Goal: Transaction & Acquisition: Purchase product/service

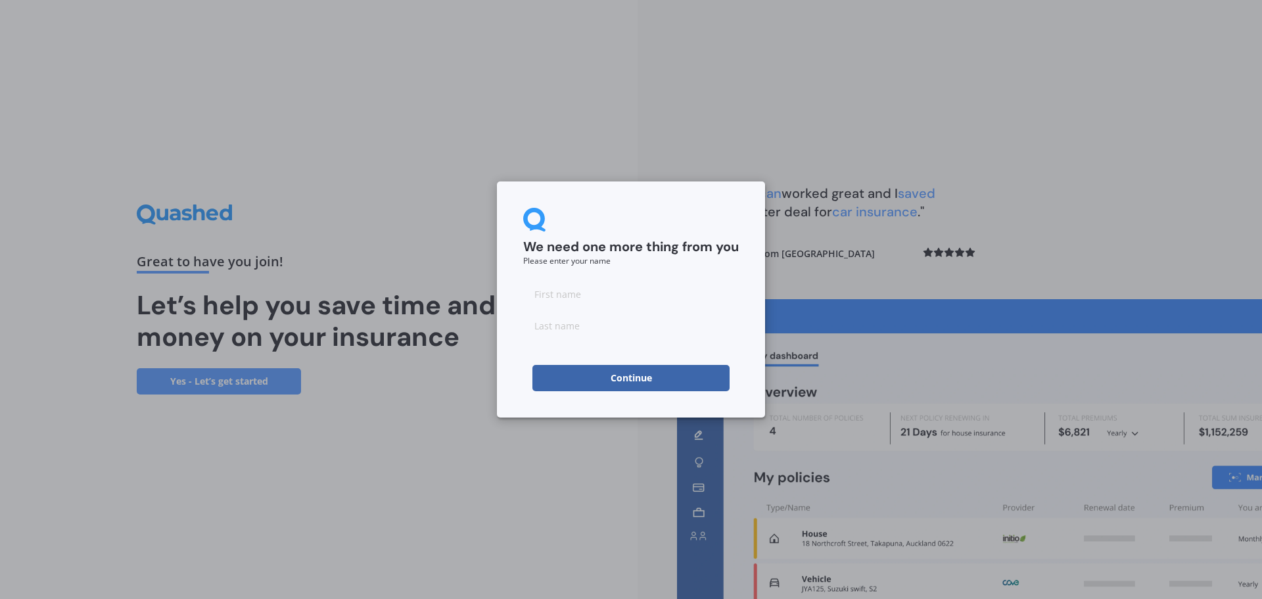
click at [587, 300] on input at bounding box center [631, 294] width 216 height 26
type input "[PERSON_NAME]"
type input "Knob"
click at [687, 380] on button "Continue" at bounding box center [630, 378] width 197 height 26
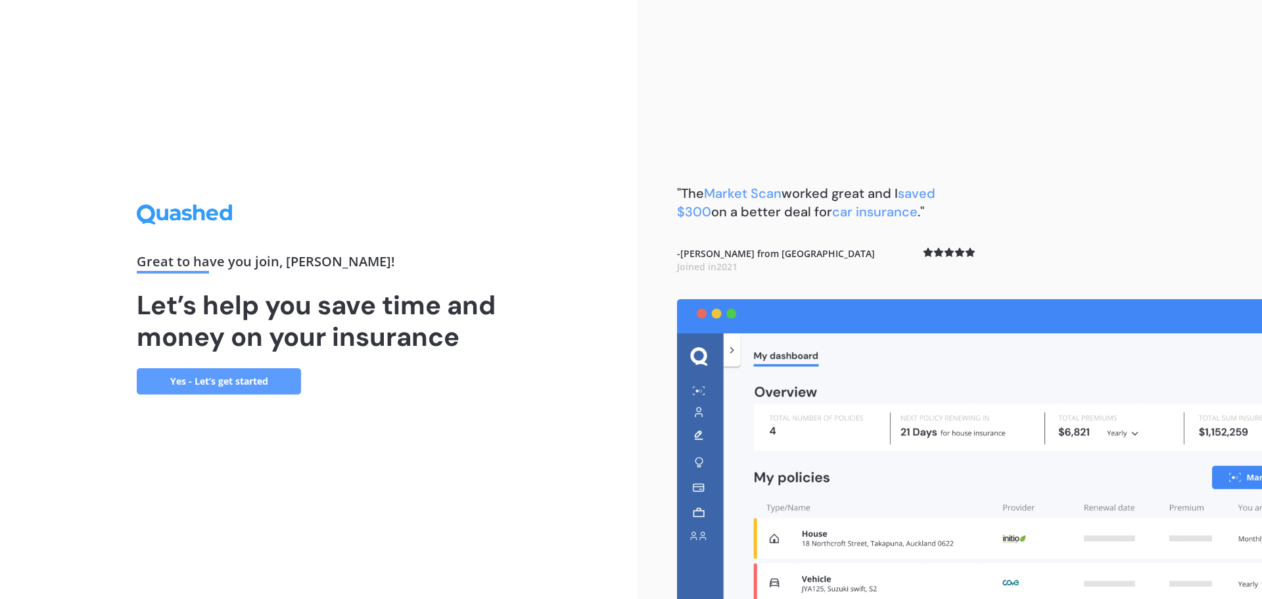
click at [254, 379] on link "Yes - Let’s get started" at bounding box center [219, 381] width 164 height 26
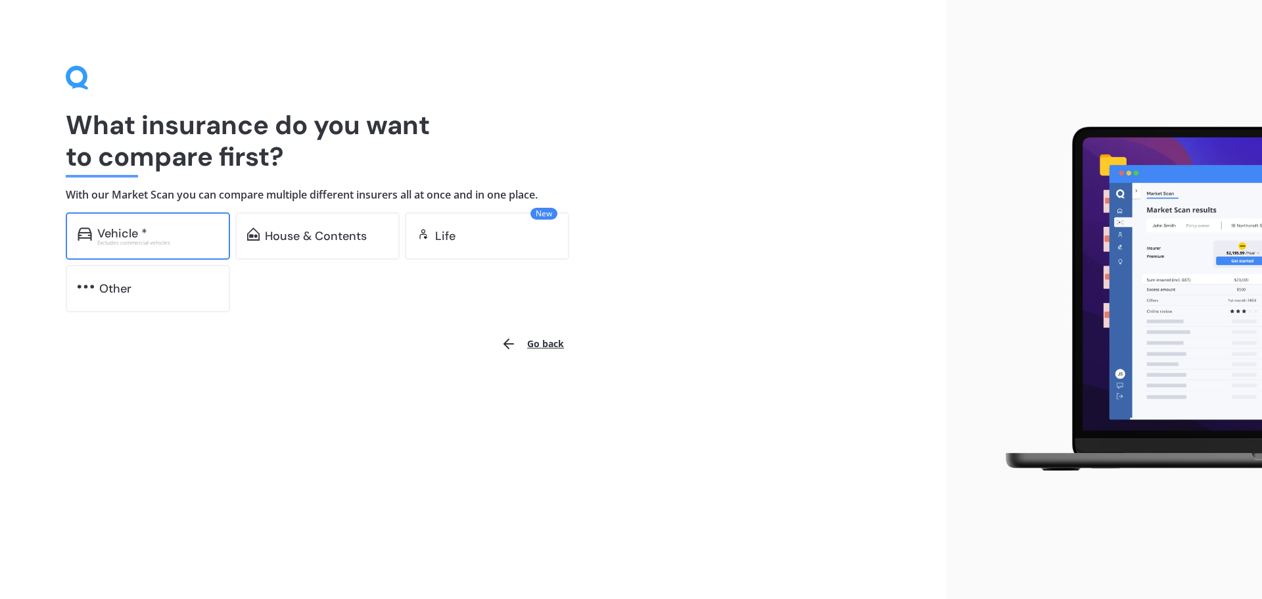
click at [163, 229] on div "Vehicle *" at bounding box center [157, 233] width 121 height 13
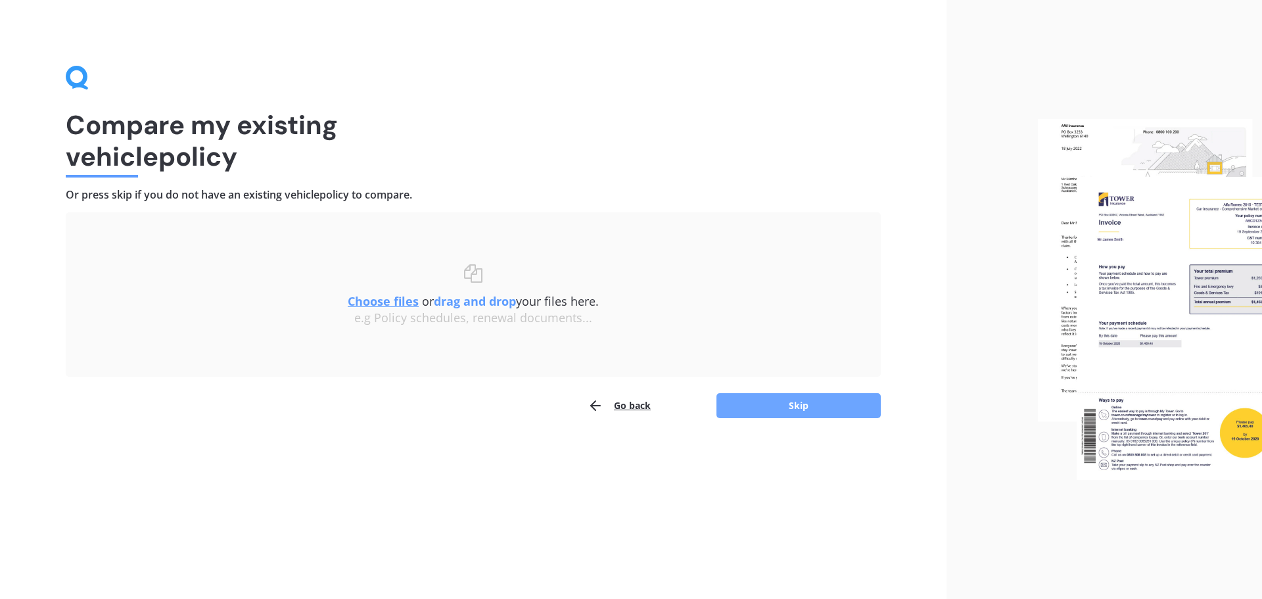
click at [804, 405] on button "Skip" at bounding box center [798, 405] width 164 height 25
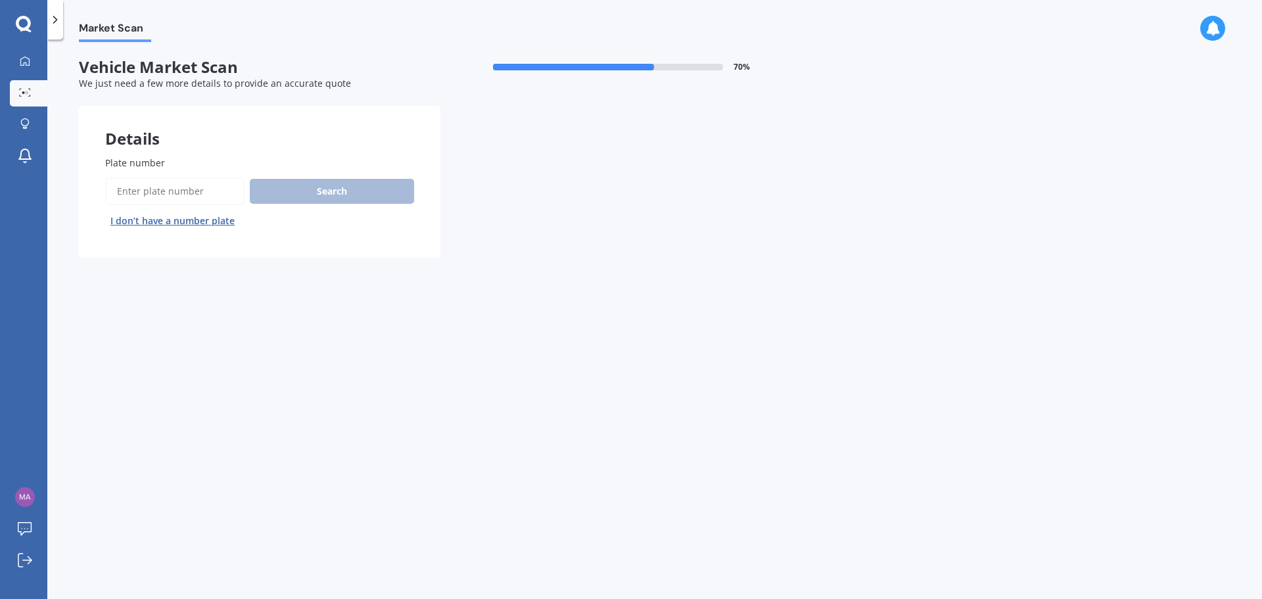
click at [221, 194] on input "Plate number" at bounding box center [174, 191] width 139 height 28
type input "PWA103"
click at [319, 181] on button "Search" at bounding box center [332, 191] width 164 height 25
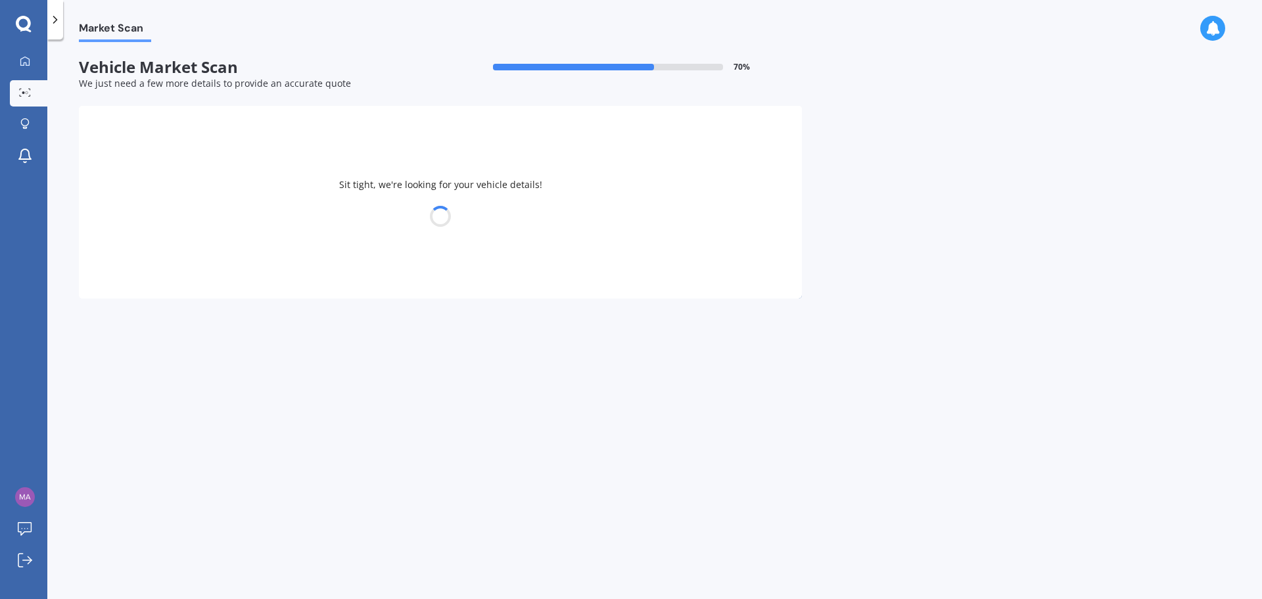
select select "TOYOTA"
select select "RAV-4"
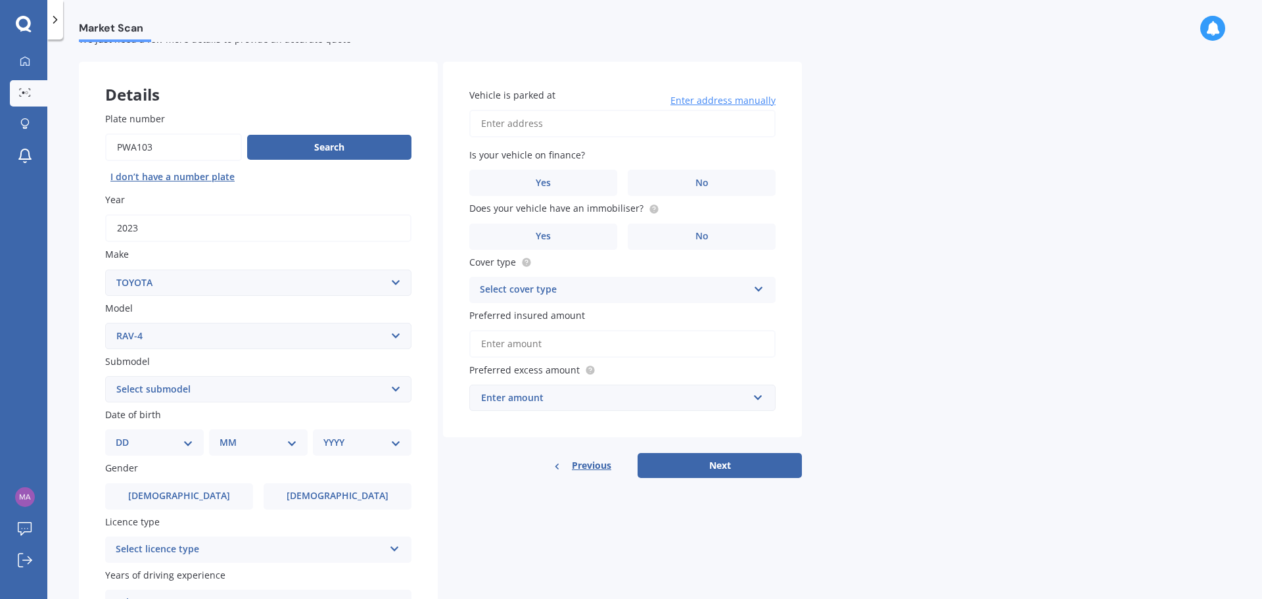
scroll to position [66, 0]
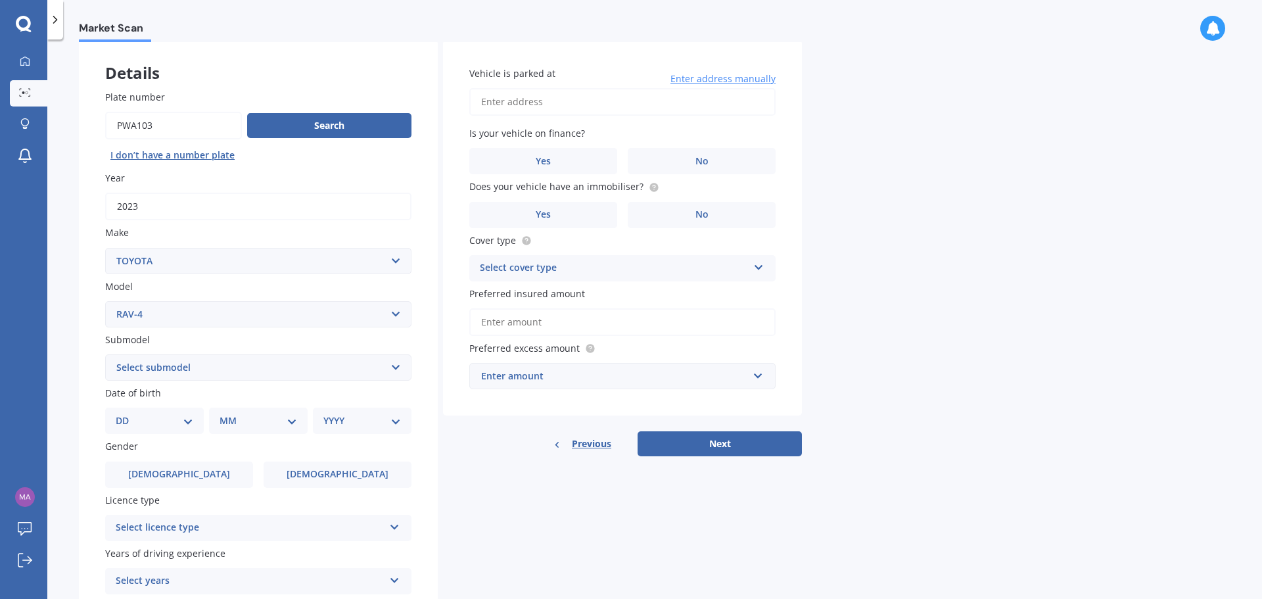
click at [243, 359] on select "Select submodel Diesel EV GX SUV 2.2/4WD/6AT Hybrid Hybrid 2WD Petrol" at bounding box center [258, 367] width 306 height 26
click at [248, 373] on select "Select submodel Diesel EV GX SUV 2.2/4WD/6AT Hybrid Hybrid 2WD Petrol" at bounding box center [258, 367] width 306 height 26
select select "HYBRID"
click at [105, 354] on select "Select submodel Diesel EV GX SUV 2.2/4WD/6AT Hybrid Hybrid 2WD Petrol" at bounding box center [258, 367] width 306 height 26
click at [173, 425] on select "DD 01 02 03 04 05 06 07 08 09 10 11 12 13 14 15 16 17 18 19 20 21 22 23 24 25 2…" at bounding box center [155, 420] width 78 height 14
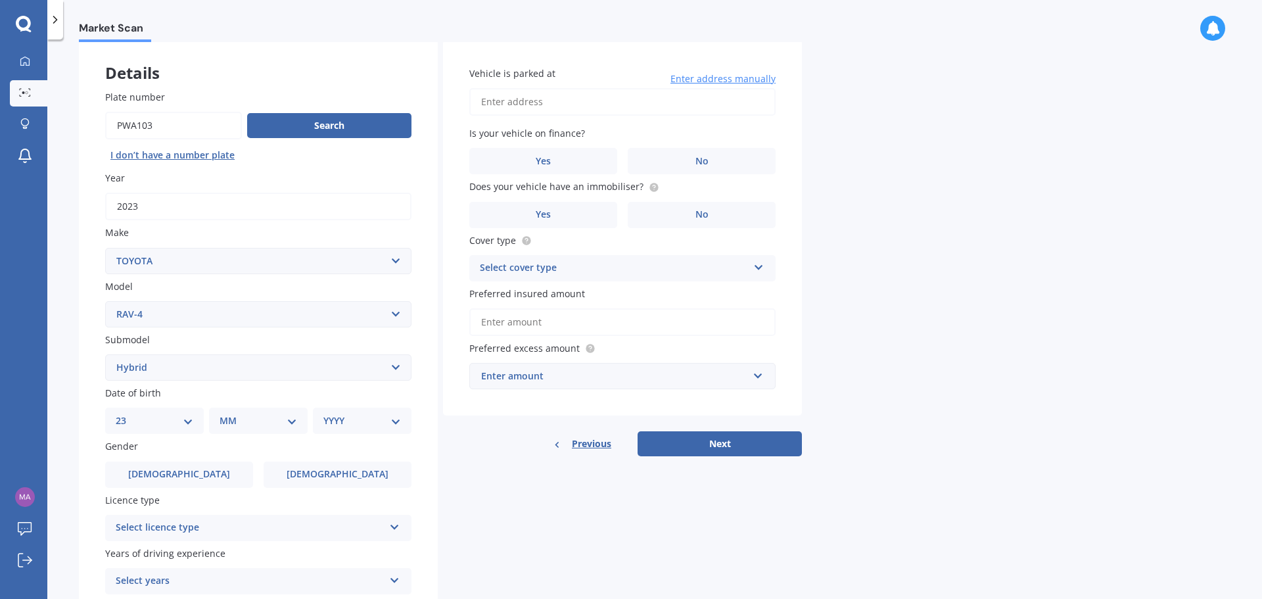
click at [126, 413] on select "DD 01 02 03 04 05 06 07 08 09 10 11 12 13 14 15 16 17 18 19 20 21 22 23 24 25 2…" at bounding box center [155, 420] width 78 height 14
click at [149, 421] on select "DD 01 02 03 04 05 06 07 08 09 10 11 12 13 14 15 16 17 18 19 20 21 22 23 24 25 2…" at bounding box center [162, 420] width 72 height 14
select select "22"
click at [126, 413] on select "DD 01 02 03 04 05 06 07 08 09 10 11 12 13 14 15 16 17 18 19 20 21 22 23 24 25 2…" at bounding box center [162, 420] width 72 height 14
click at [265, 415] on select "MM 01 02 03 04 05 06 07 08 09 10 11 12" at bounding box center [261, 420] width 72 height 14
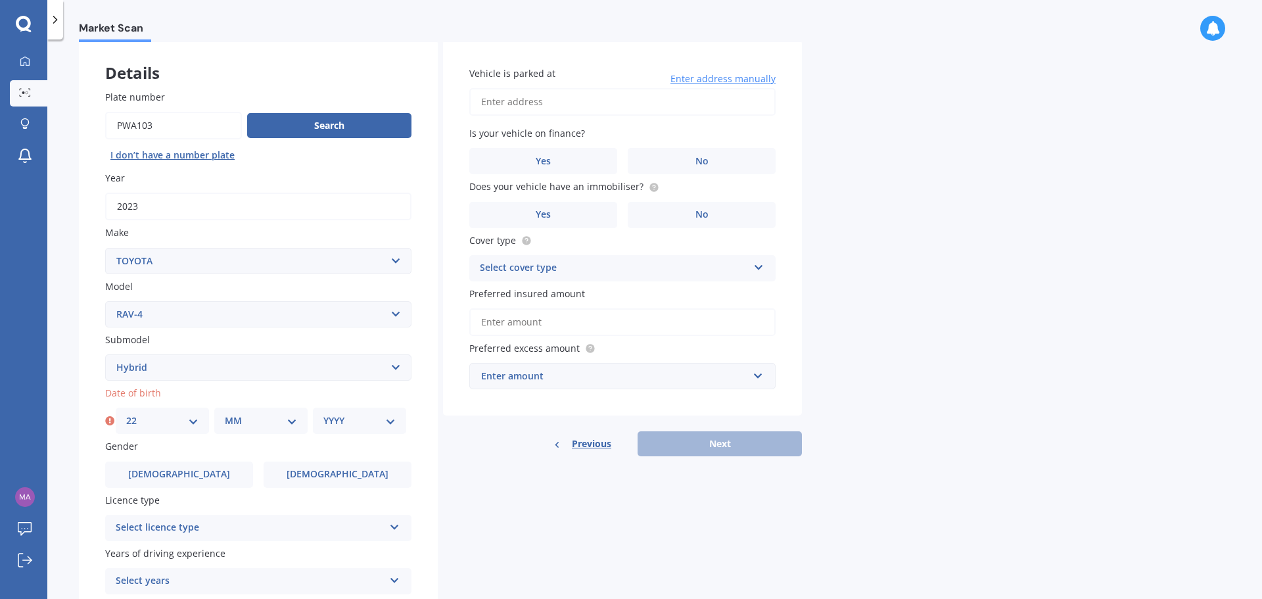
select select "09"
click at [225, 413] on select "MM 01 02 03 04 05 06 07 08 09 10 11 12" at bounding box center [261, 420] width 72 height 14
click at [338, 419] on select "YYYY 2025 2024 2023 2022 2021 2020 2019 2018 2017 2016 2015 2014 2013 2012 2011…" at bounding box center [359, 420] width 72 height 14
select select "1985"
click at [323, 413] on select "YYYY 2025 2024 2023 2022 2021 2020 2019 2018 2017 2016 2015 2014 2013 2012 2011…" at bounding box center [359, 420] width 72 height 14
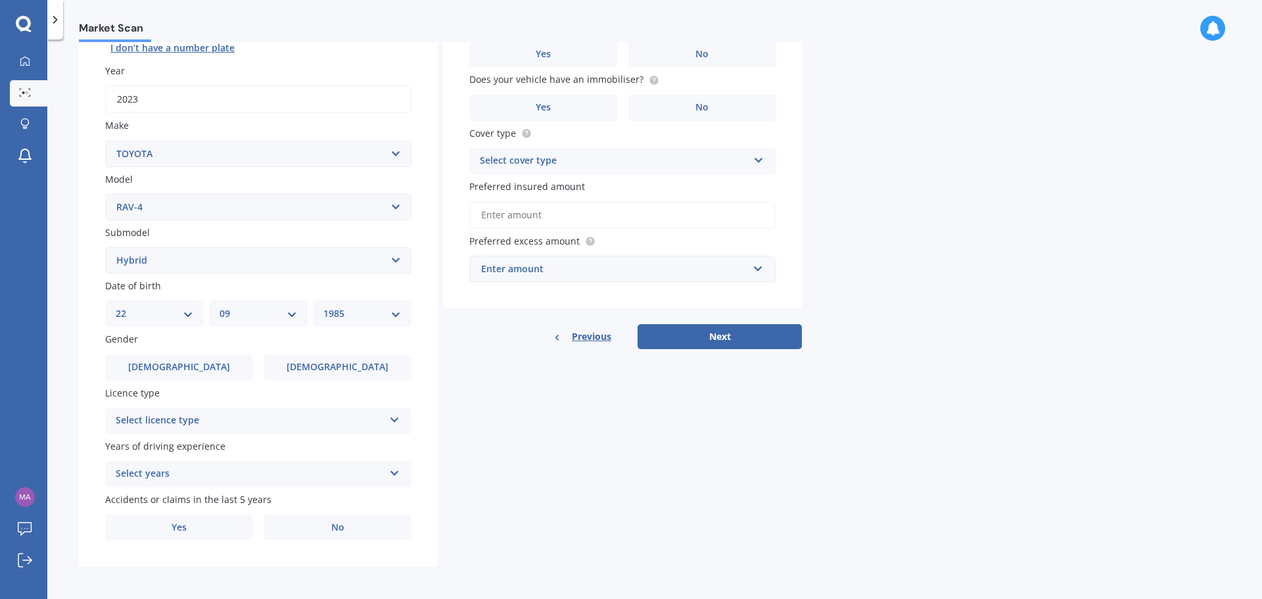
scroll to position [175, 0]
click at [327, 418] on div "Select licence type" at bounding box center [250, 419] width 268 height 16
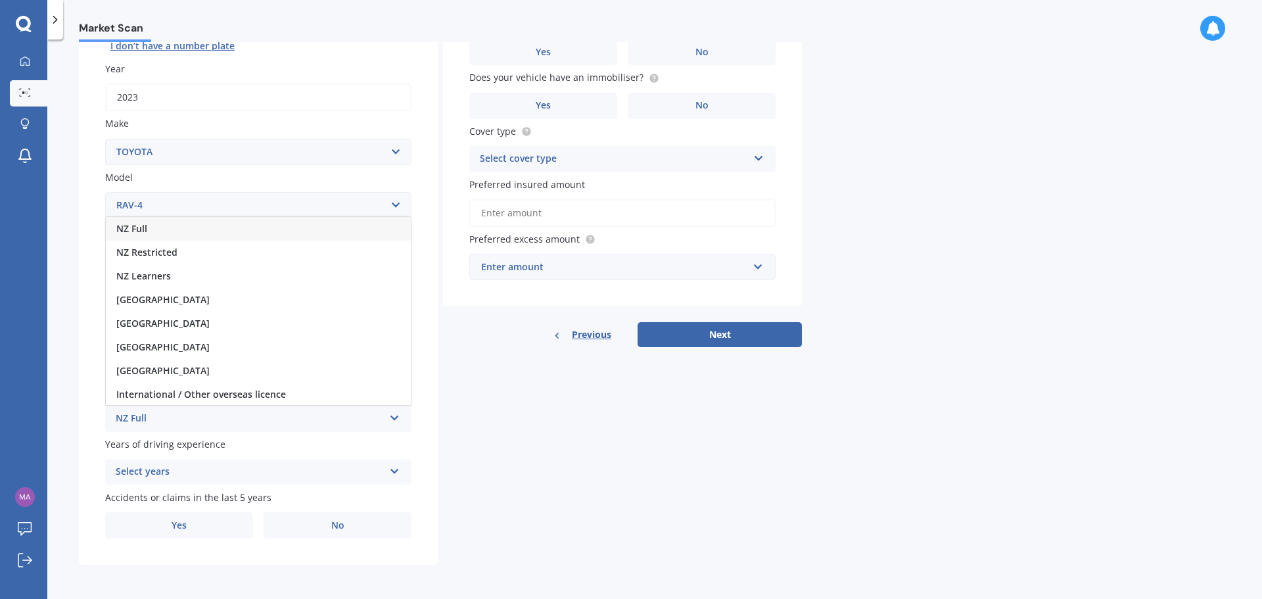
click at [171, 232] on div "NZ Full" at bounding box center [258, 229] width 305 height 24
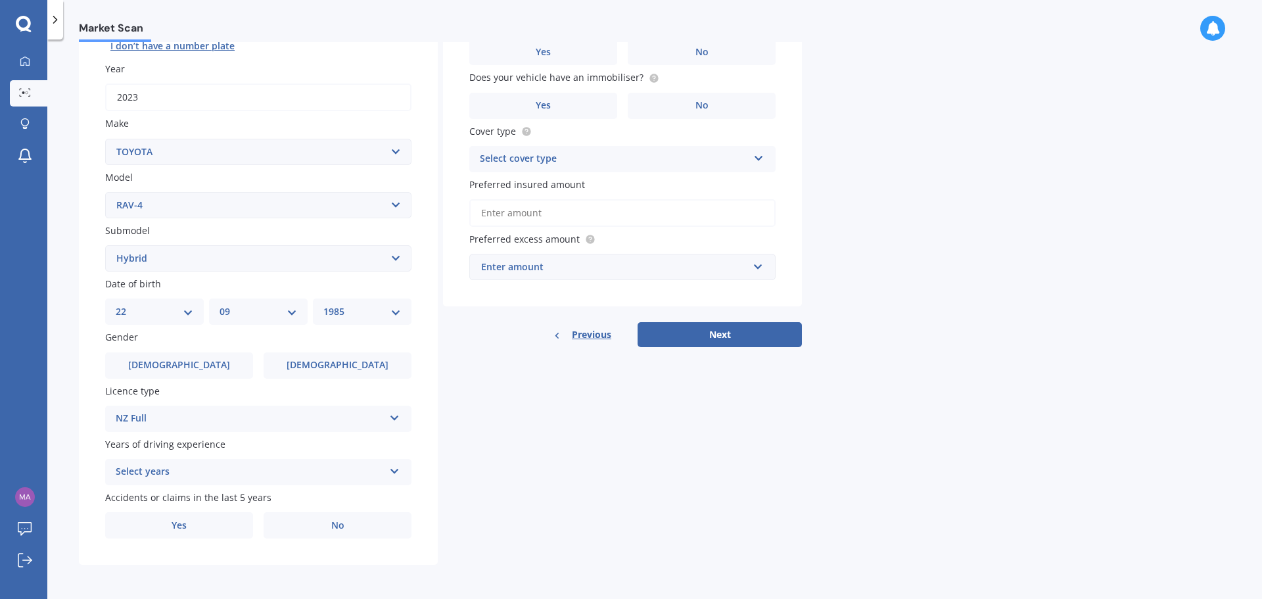
click at [265, 471] on div "Select years" at bounding box center [250, 472] width 268 height 16
click at [181, 350] on span "5 or more years" at bounding box center [151, 351] width 71 height 12
click at [320, 522] on label "No" at bounding box center [338, 525] width 148 height 26
click at [0, 0] on input "No" at bounding box center [0, 0] width 0 height 0
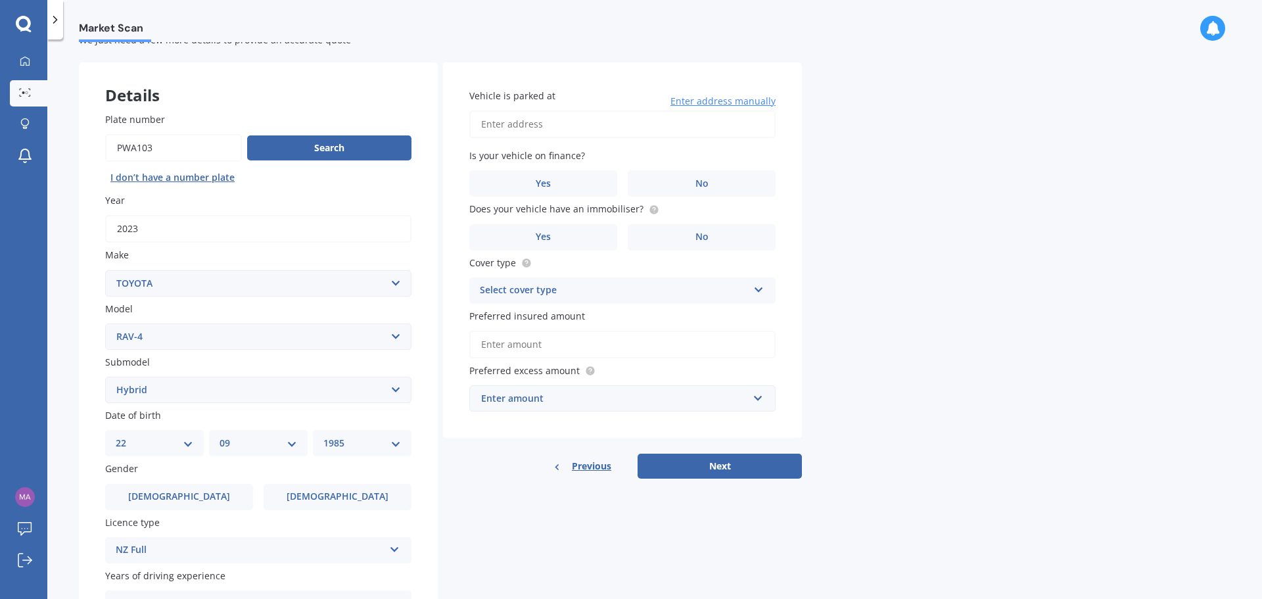
click at [598, 126] on input "Vehicle is parked at" at bounding box center [622, 124] width 306 height 28
type input "54 Kingsley Street, Stokes Valley, Lower Hutt 5019"
click at [566, 181] on label "Yes" at bounding box center [543, 183] width 148 height 26
click at [0, 0] on input "Yes" at bounding box center [0, 0] width 0 height 0
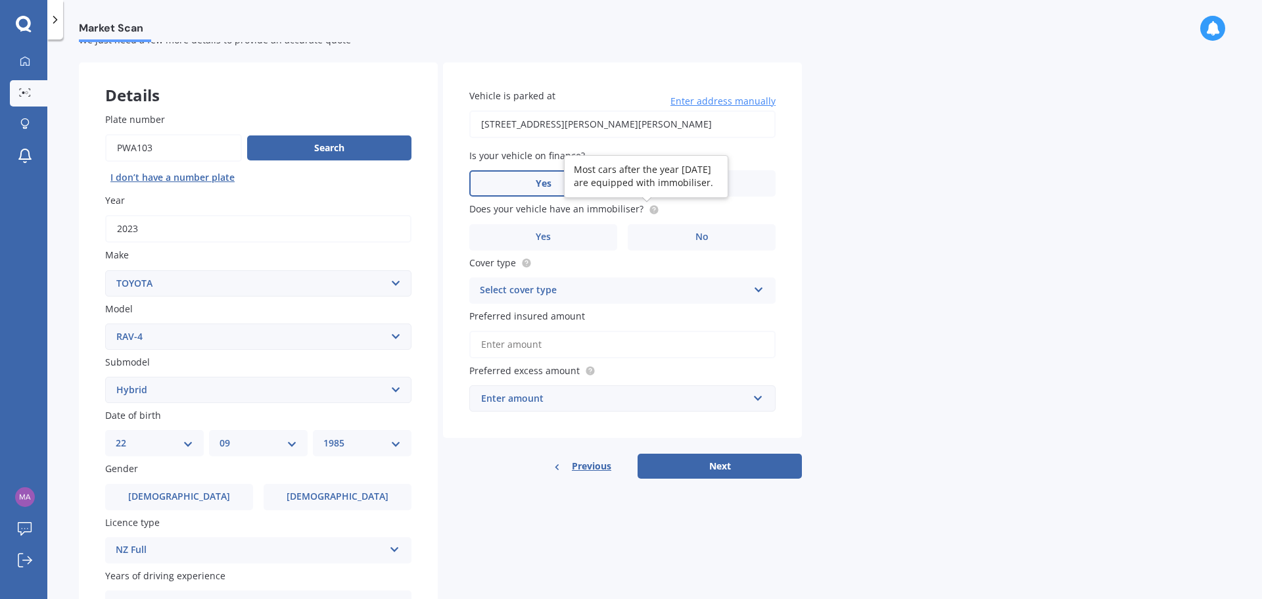
click at [606, 222] on div "Does your vehicle have an immobiliser? Yes No" at bounding box center [622, 226] width 306 height 48
click at [585, 228] on label "Yes" at bounding box center [543, 237] width 148 height 26
click at [0, 0] on input "Yes" at bounding box center [0, 0] width 0 height 0
click at [614, 296] on div "Select cover type" at bounding box center [614, 291] width 268 height 16
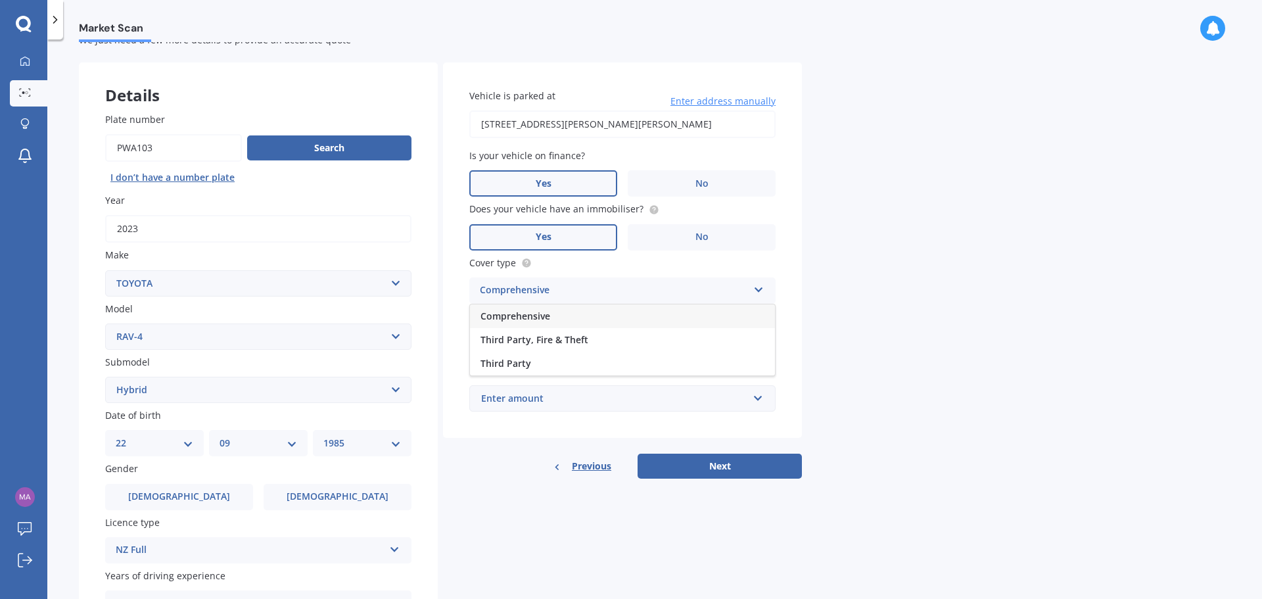
click at [574, 313] on div "Comprehensive" at bounding box center [622, 316] width 305 height 24
click at [885, 271] on div "Market Scan Vehicle Market Scan 70 % We just need a few more details to provide…" at bounding box center [654, 321] width 1214 height 559
click at [611, 348] on input "Preferred insured amount" at bounding box center [622, 345] width 306 height 28
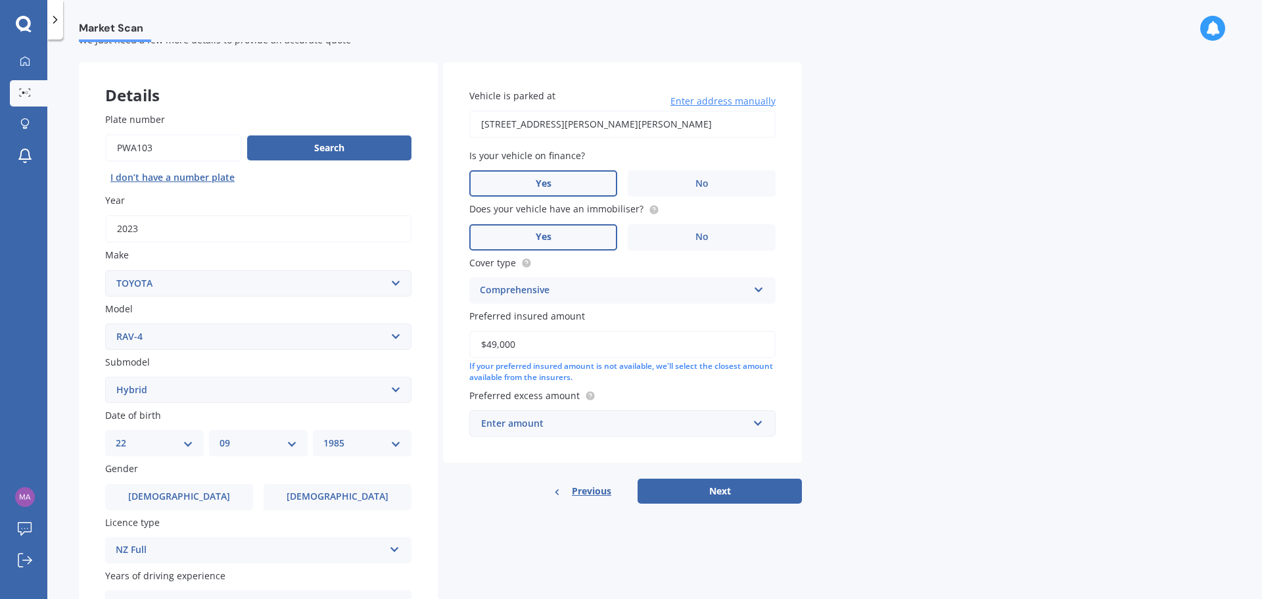
type input "$49,000"
click at [920, 296] on div "Market Scan Vehicle Market Scan 70 % We just need a few more details to provide…" at bounding box center [654, 321] width 1214 height 559
click at [584, 426] on div "Enter amount" at bounding box center [614, 423] width 267 height 14
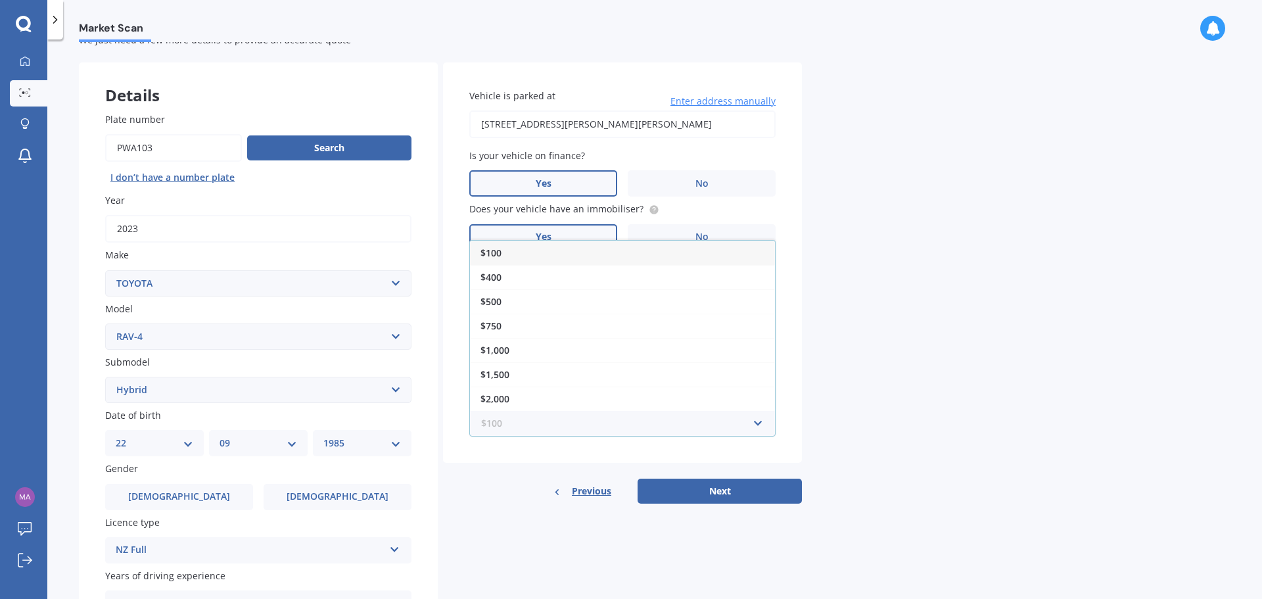
click at [649, 427] on input "text" at bounding box center [618, 423] width 294 height 25
click at [520, 300] on div "$500" at bounding box center [622, 301] width 305 height 24
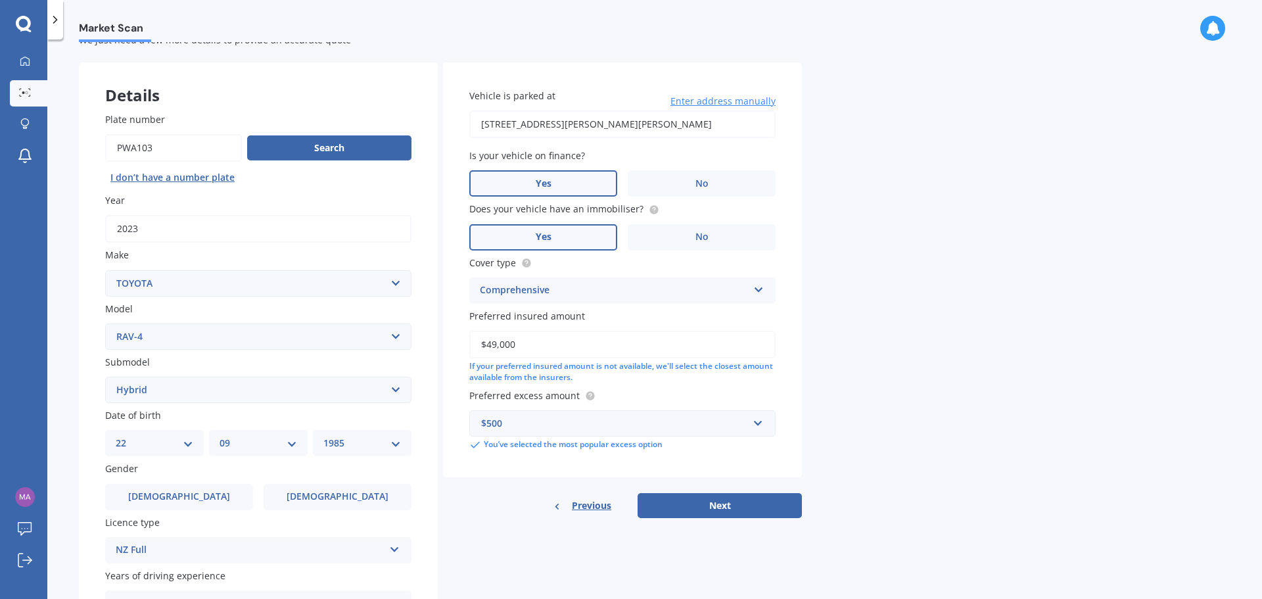
click at [887, 338] on div "Market Scan Vehicle Market Scan 70 % We just need a few more details to provide…" at bounding box center [654, 321] width 1214 height 559
click at [699, 509] on button "Next" at bounding box center [719, 505] width 164 height 25
click at [910, 383] on div "Market Scan Vehicle Market Scan 70 % We just need a few more details to provide…" at bounding box center [654, 321] width 1214 height 559
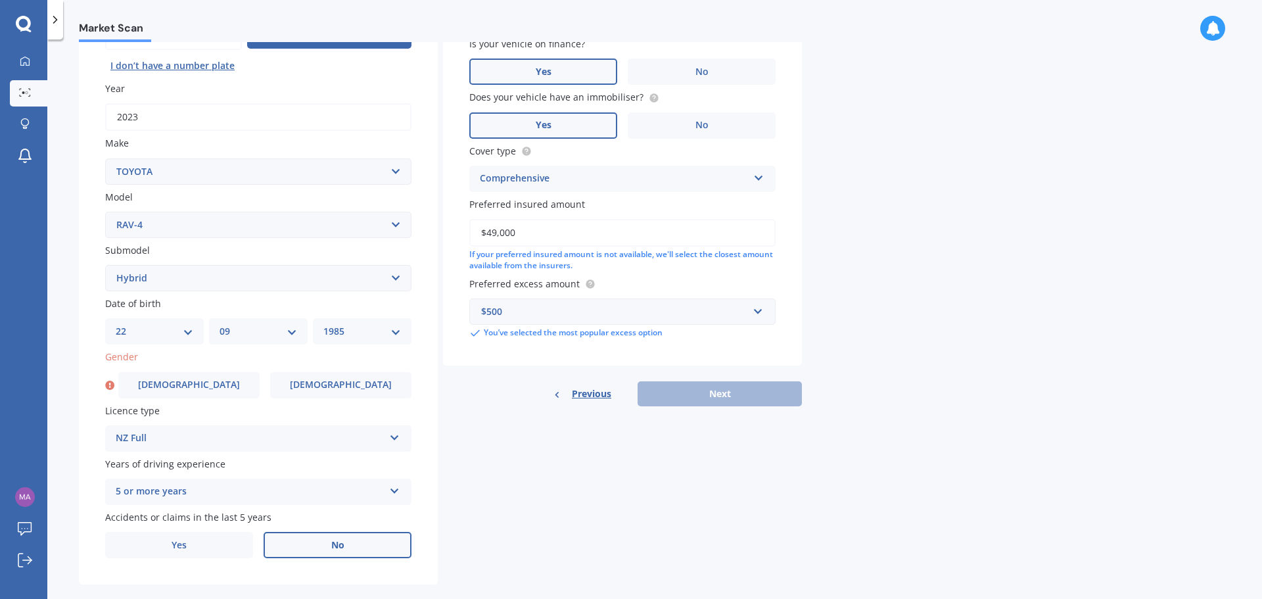
scroll to position [175, 0]
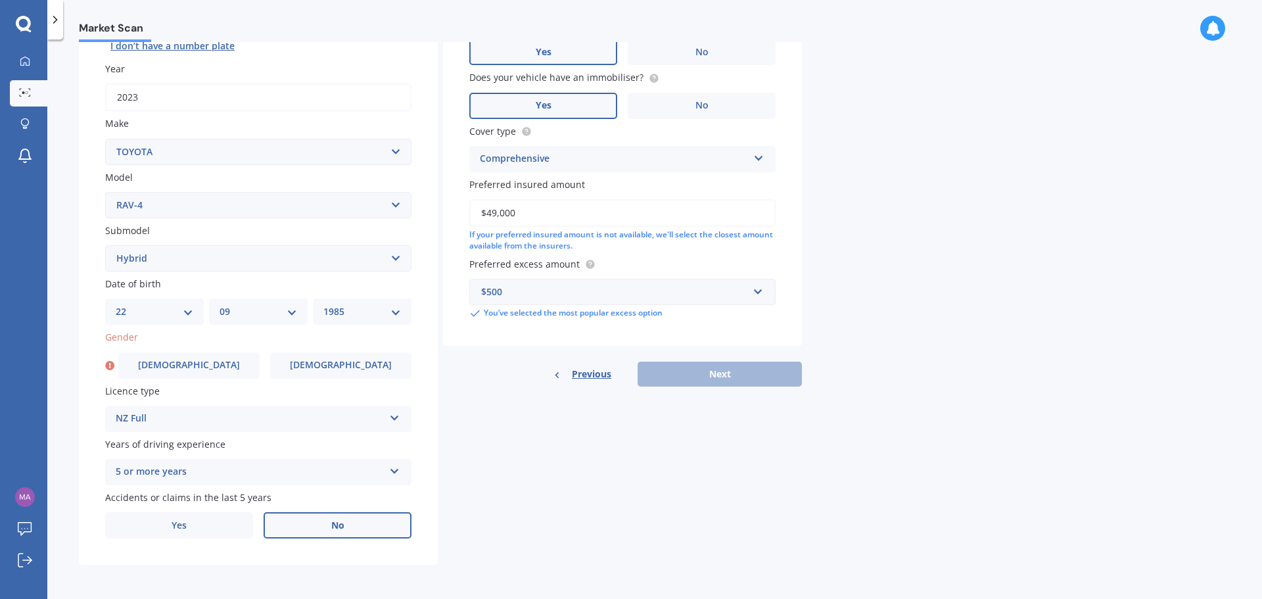
click at [729, 374] on div "Previous Next" at bounding box center [622, 373] width 359 height 25
click at [175, 373] on label "Male" at bounding box center [188, 365] width 141 height 26
click at [0, 0] on input "Male" at bounding box center [0, 0] width 0 height 0
click at [719, 386] on button "Next" at bounding box center [719, 373] width 164 height 25
select select "22"
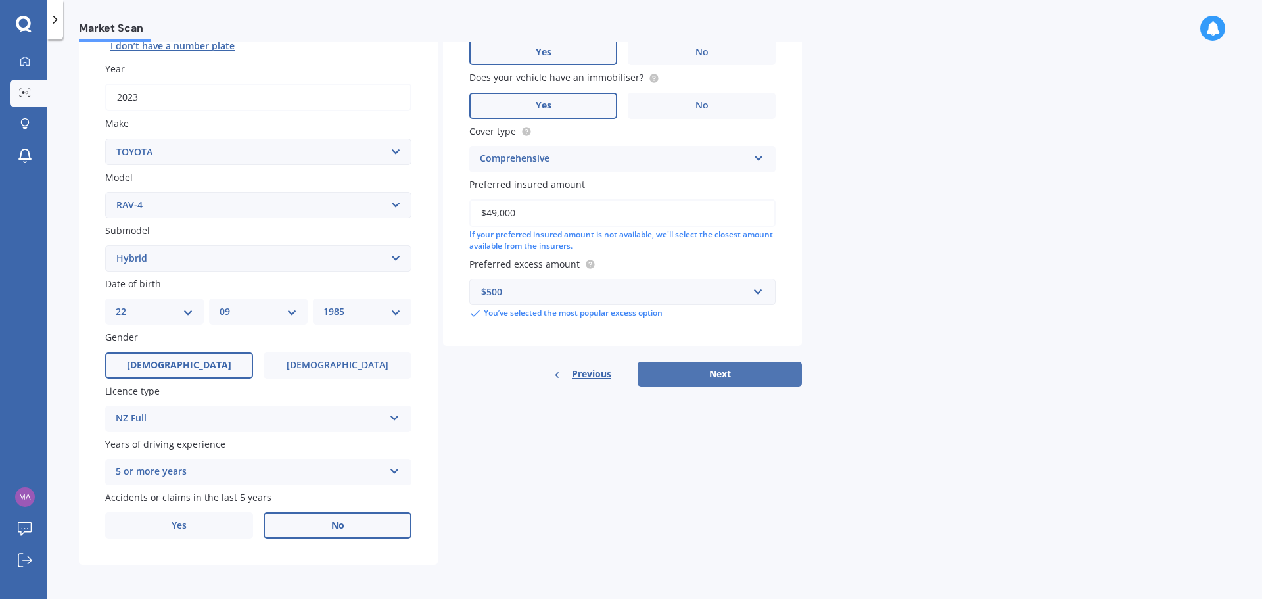
select select "09"
select select "1985"
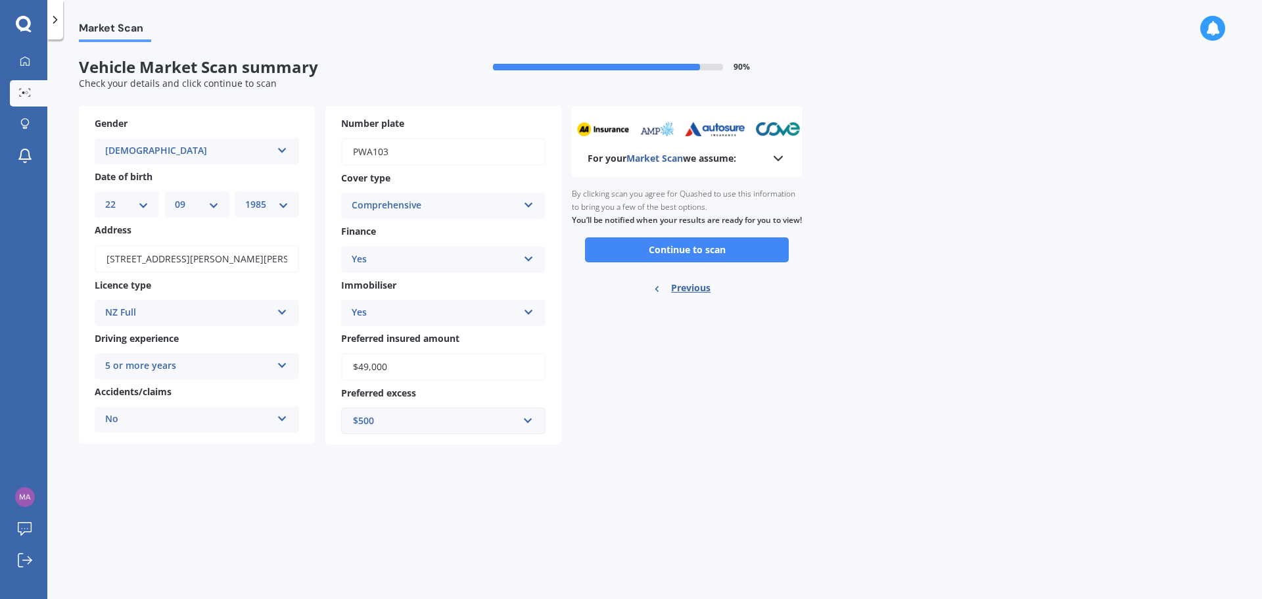
scroll to position [0, 0]
click at [713, 262] on button "Continue to scan" at bounding box center [687, 249] width 204 height 25
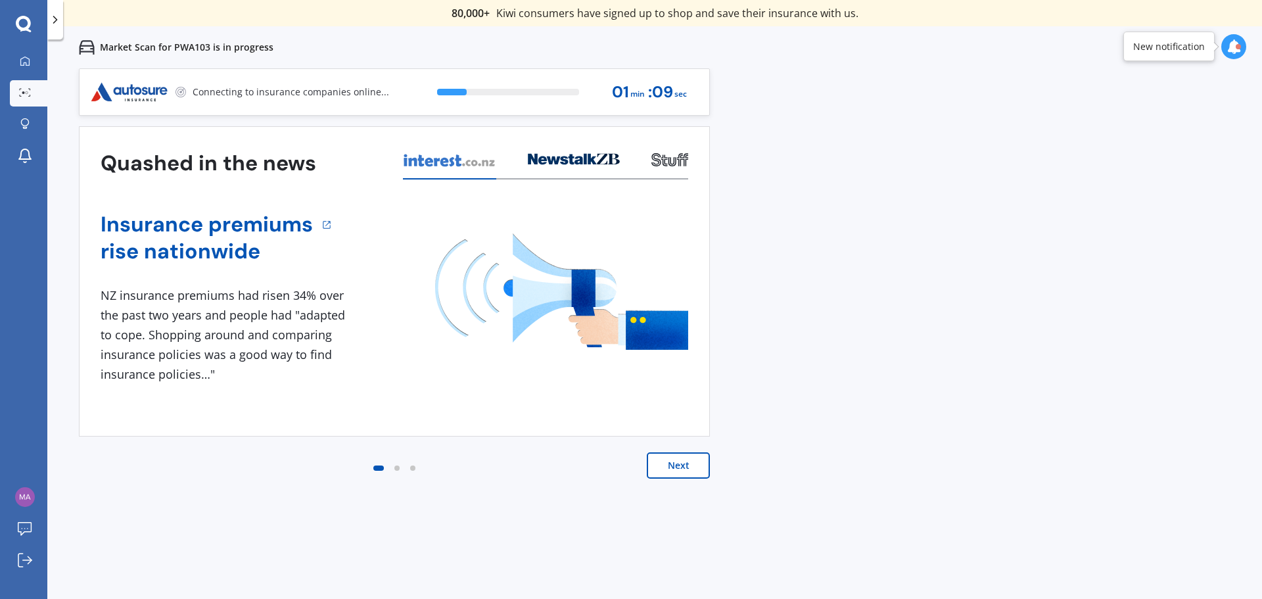
click at [693, 463] on button "Next" at bounding box center [678, 465] width 63 height 26
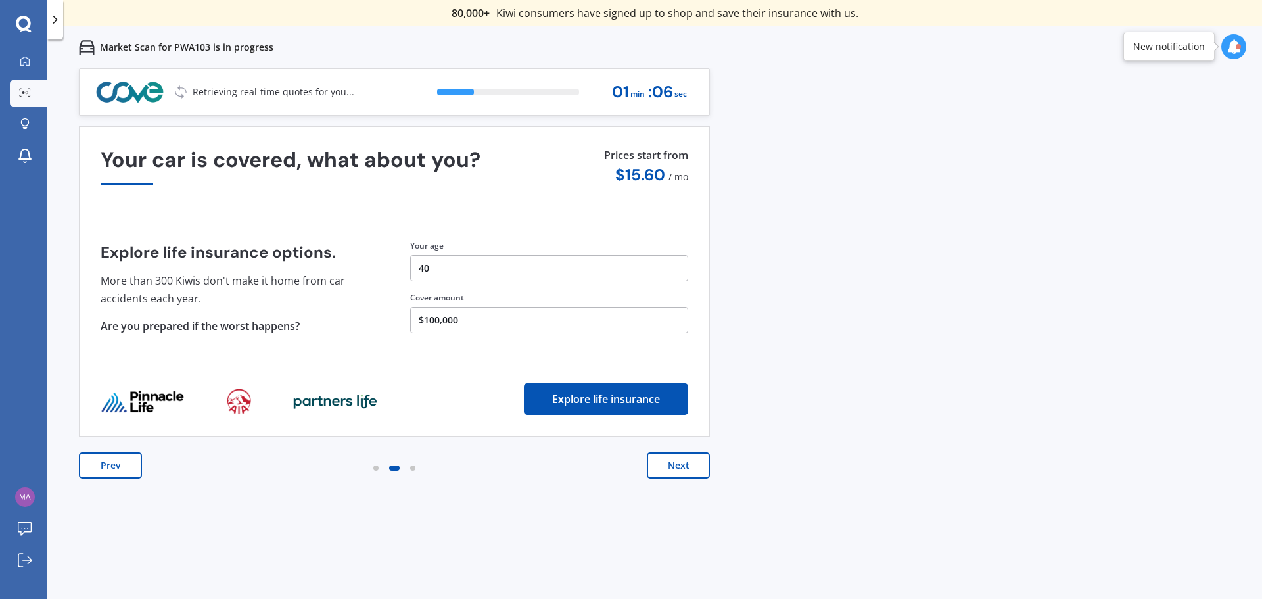
click at [699, 468] on button "Next" at bounding box center [678, 465] width 63 height 26
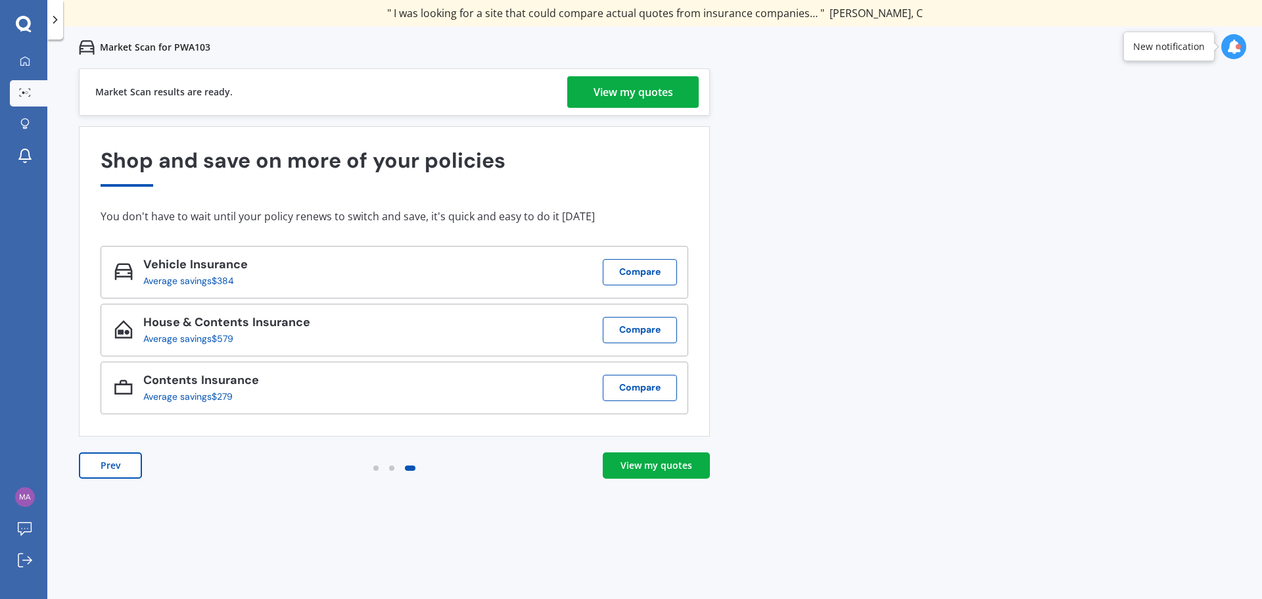
click at [662, 80] on div "View my quotes" at bounding box center [633, 92] width 80 height 32
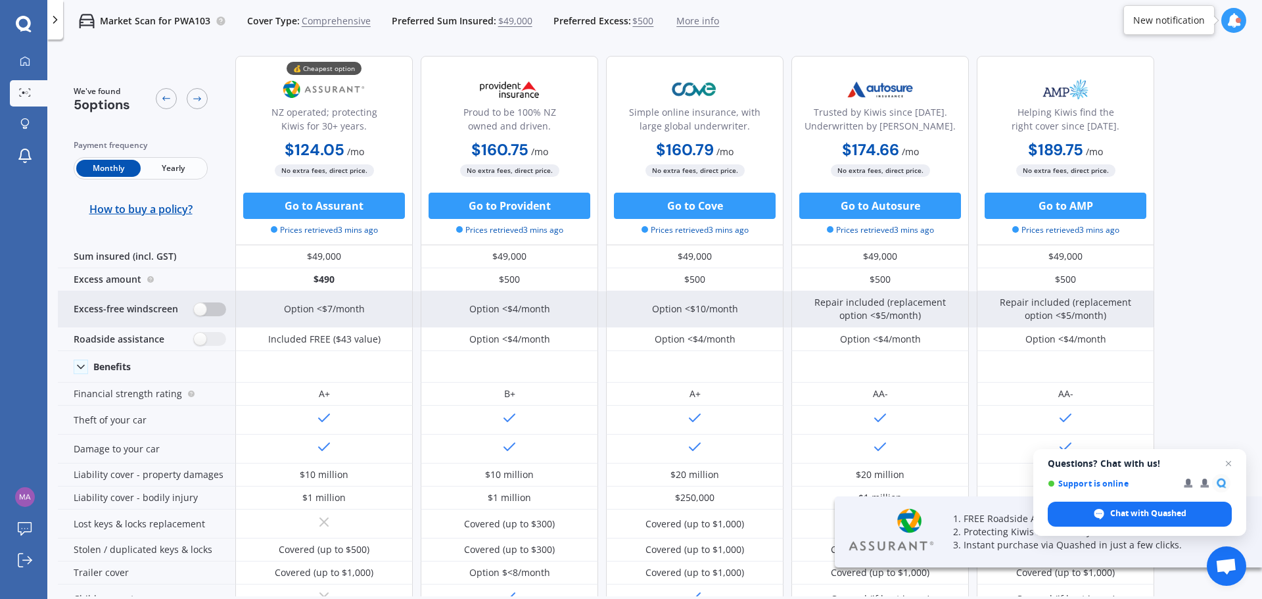
click at [202, 310] on label at bounding box center [210, 309] width 32 height 14
radio input "true"
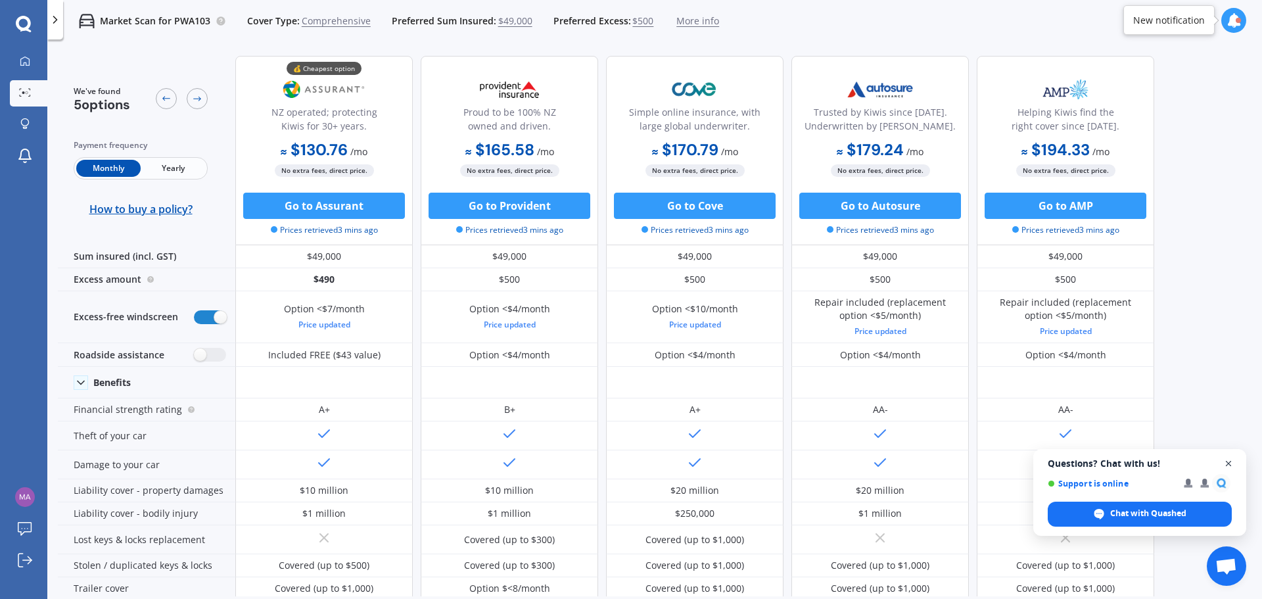
click at [1233, 463] on span "Close chat" at bounding box center [1228, 463] width 16 height 16
